Goal: Task Accomplishment & Management: Manage account settings

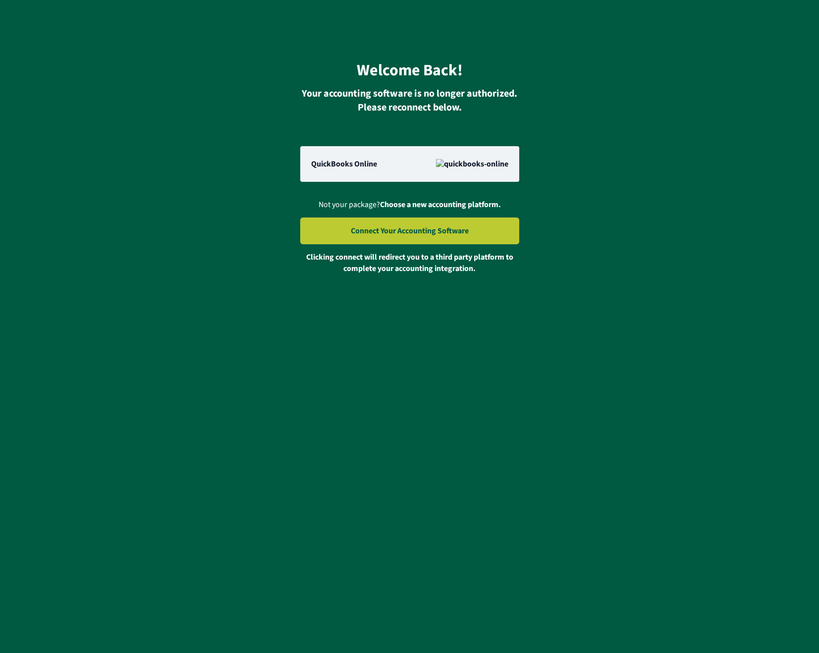
click at [643, 271] on div "Welcome Back! Your accounting software is no longer authorized. Please reconnec…" at bounding box center [410, 157] width 788 height 234
